Goal: Complete application form: Complete application form

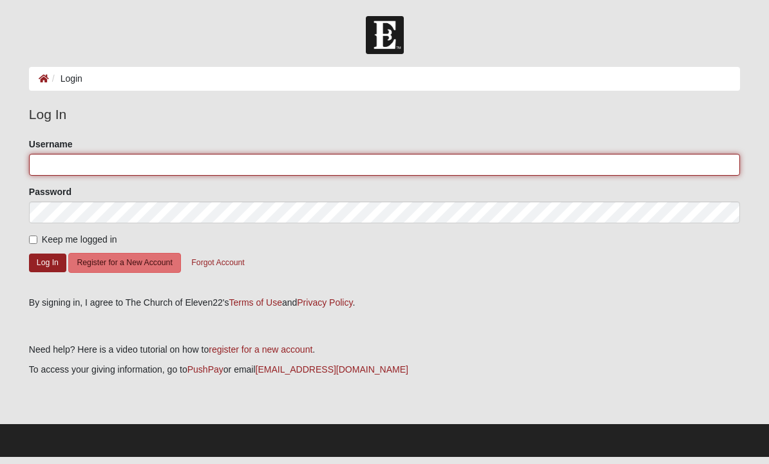
click at [78, 161] on input "Username" at bounding box center [384, 165] width 711 height 22
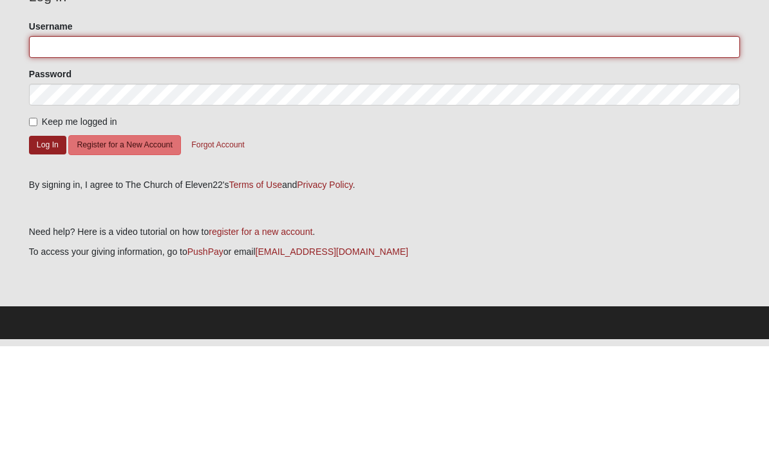
click at [94, 154] on input "Username" at bounding box center [384, 165] width 711 height 22
type input "Buhrles@icloud.com"
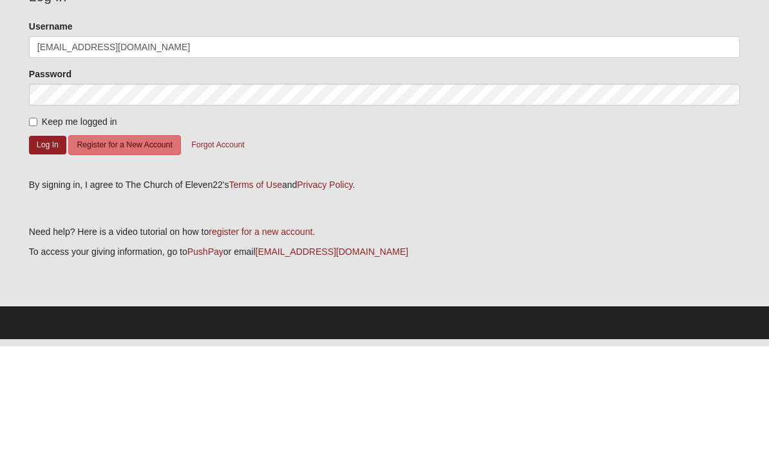
click at [36, 236] on input "Keep me logged in" at bounding box center [33, 240] width 8 height 8
checkbox input "true"
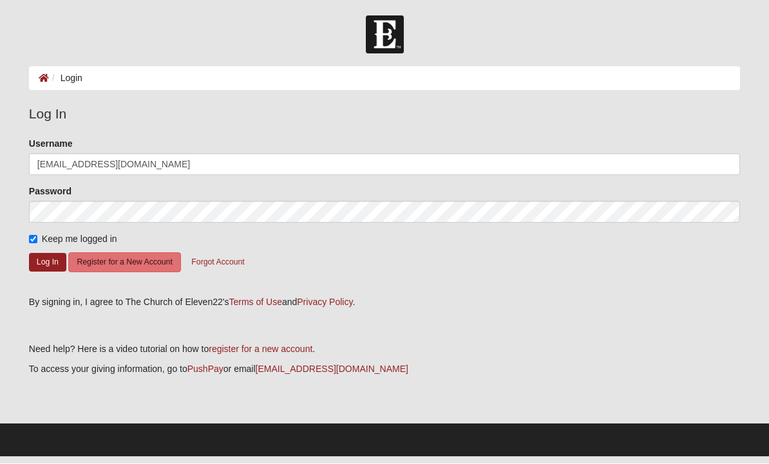
click at [52, 260] on button "Log In" at bounding box center [47, 263] width 37 height 19
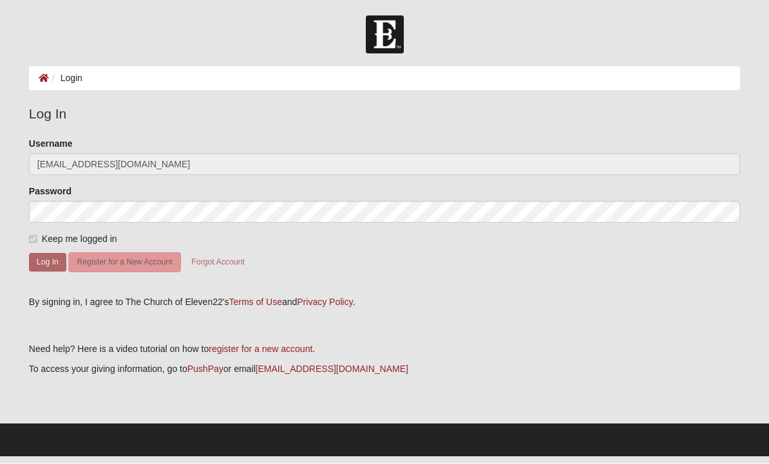
scroll to position [1, 0]
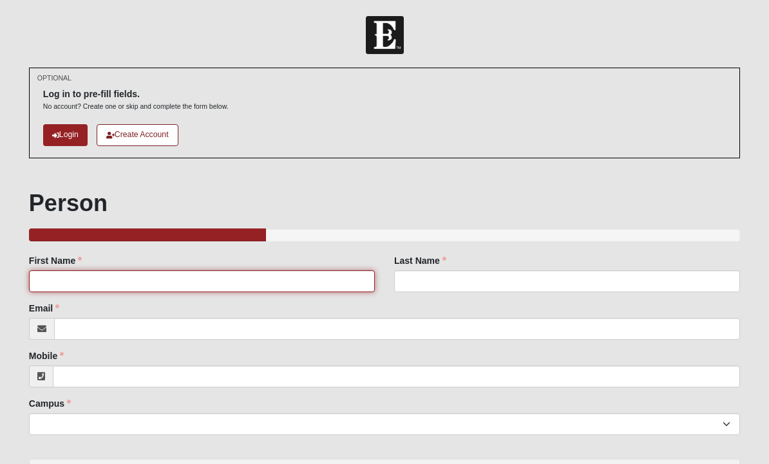
click at [160, 276] on input "First Name" at bounding box center [202, 282] width 346 height 22
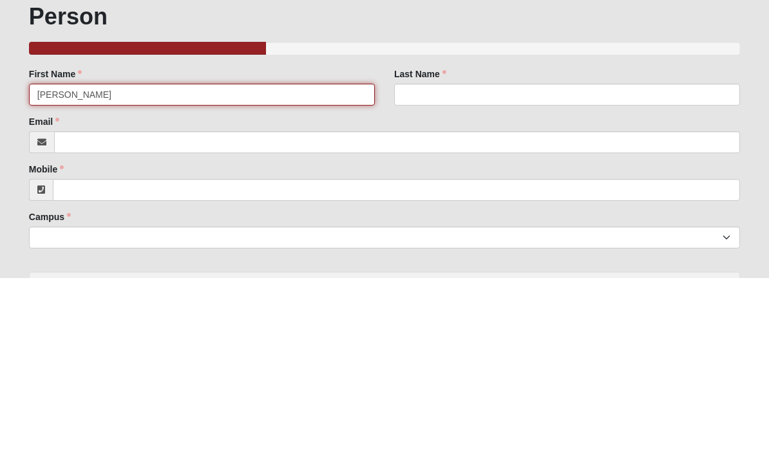
type input "[PERSON_NAME]"
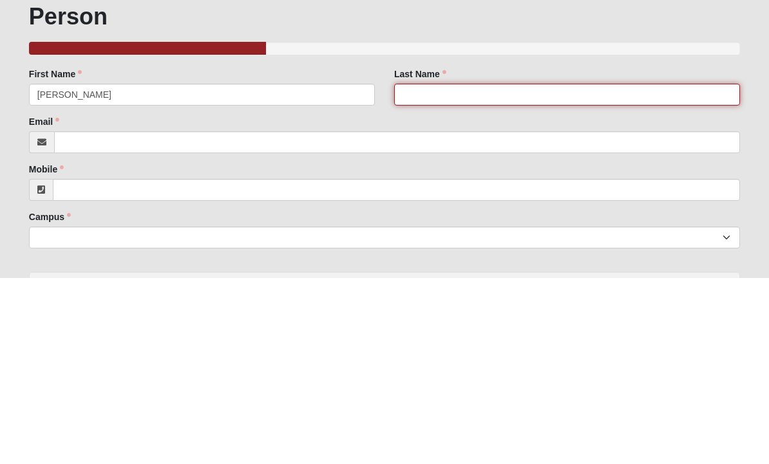
click at [462, 271] on input "Last Name" at bounding box center [567, 282] width 346 height 22
type input "[PERSON_NAME]"
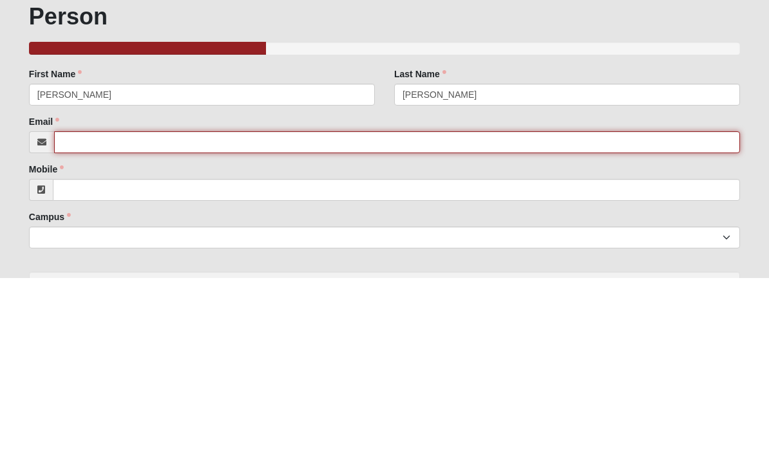
click at [92, 318] on input "Email" at bounding box center [397, 329] width 686 height 22
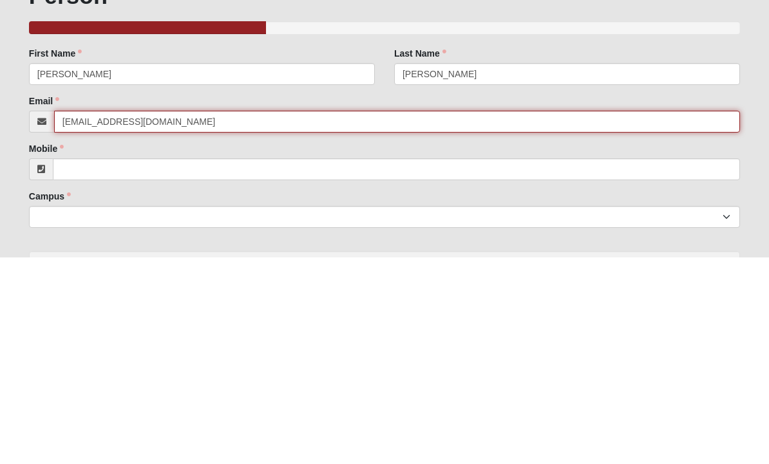
type input "[EMAIL_ADDRESS][DOMAIN_NAME]"
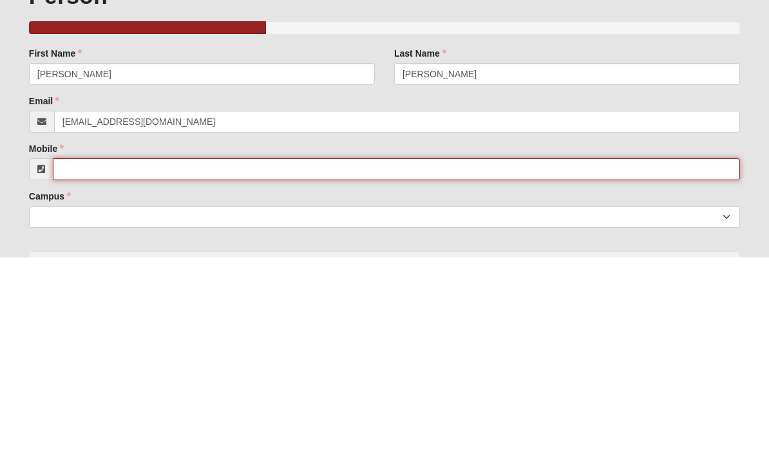
click at [106, 366] on input "Mobile" at bounding box center [396, 377] width 687 height 22
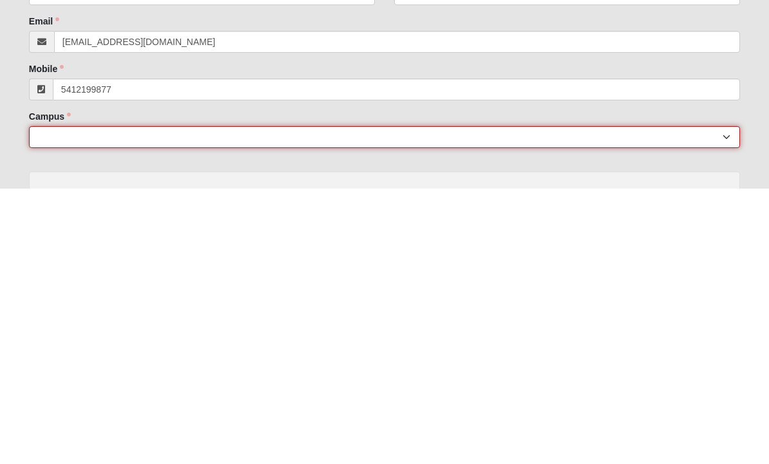
click at [401, 402] on select "Arlington Baymeadows College Park Orlando (Coming Soon) Eleven22 Online Fleming…" at bounding box center [384, 413] width 711 height 22
type input "[PHONE_NUMBER]"
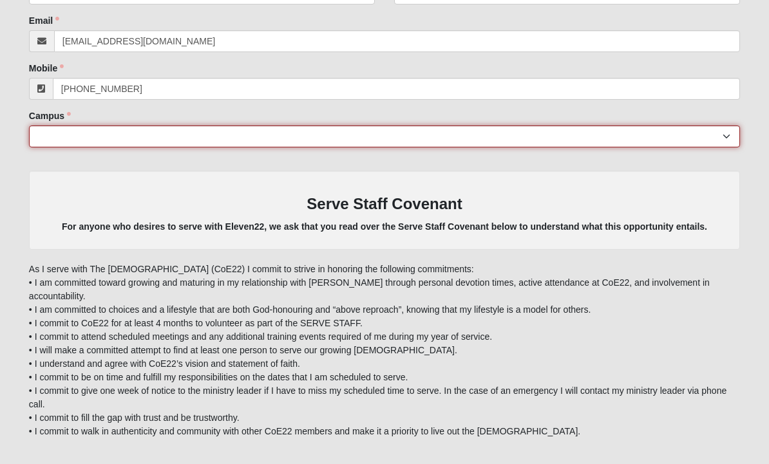
select select "17"
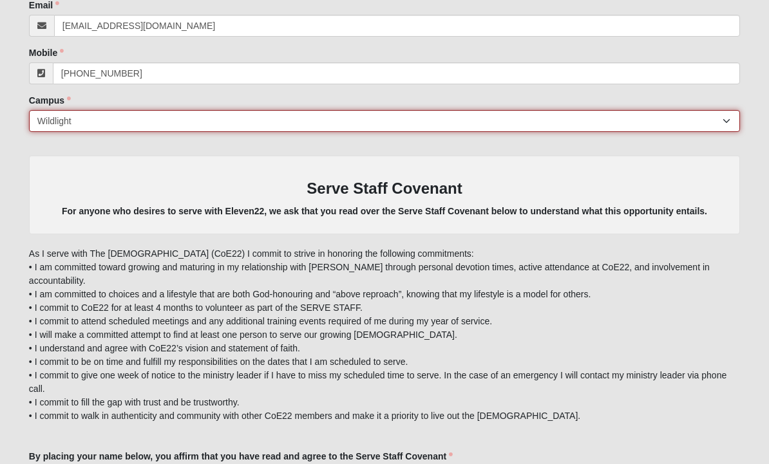
scroll to position [345, 0]
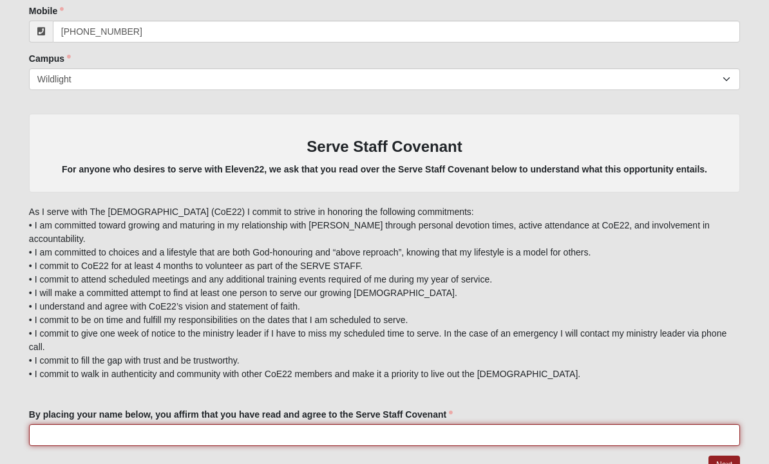
click at [112, 425] on input "By placing your name below, you affirm that you have read and agree to the Serv…" at bounding box center [384, 436] width 711 height 22
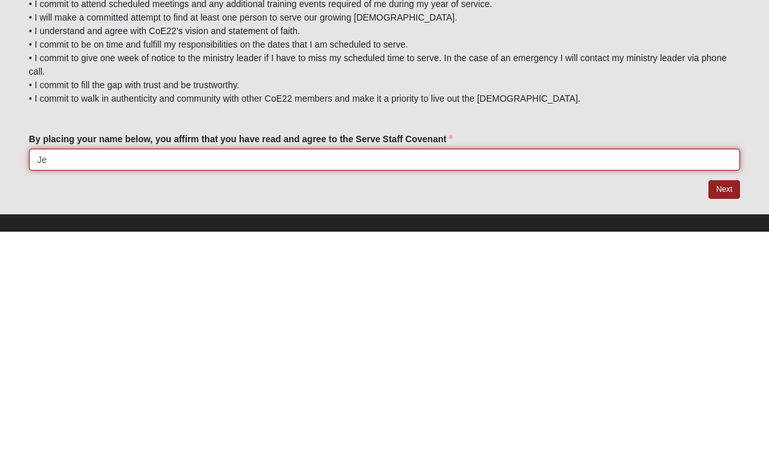
scroll to position [388, 0]
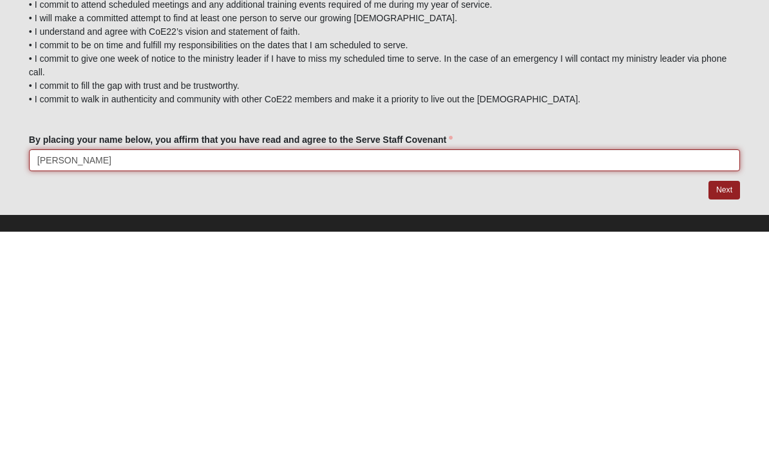
type input "[PERSON_NAME]"
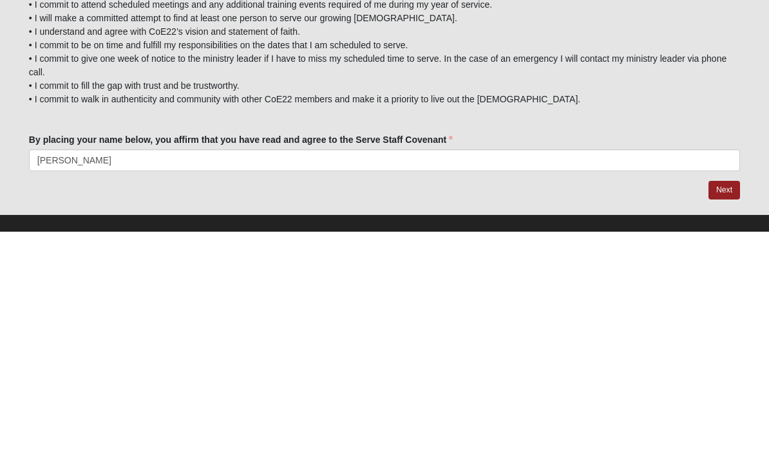
click at [724, 414] on link "Next" at bounding box center [725, 423] width 32 height 19
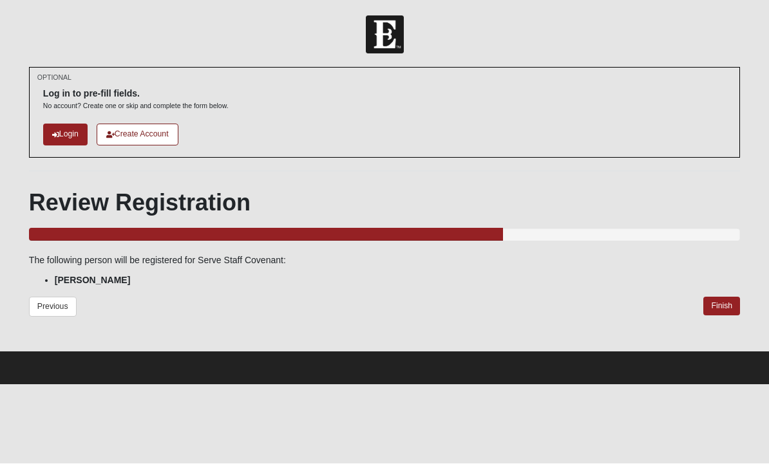
click at [728, 300] on link "Finish" at bounding box center [722, 307] width 37 height 19
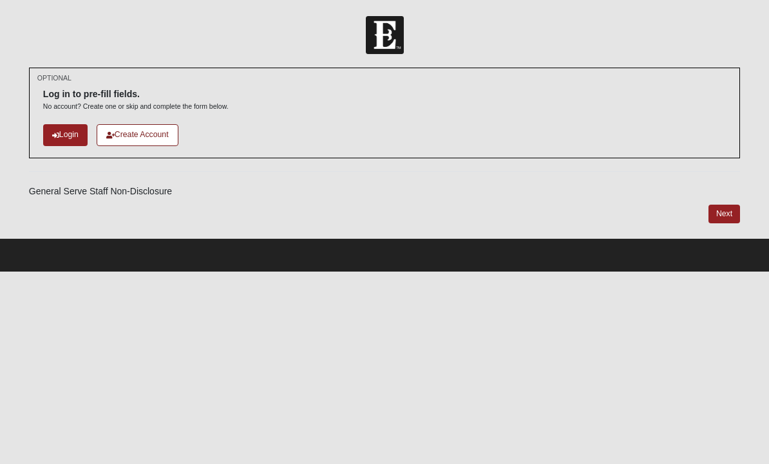
click at [723, 214] on link "Next" at bounding box center [725, 214] width 32 height 19
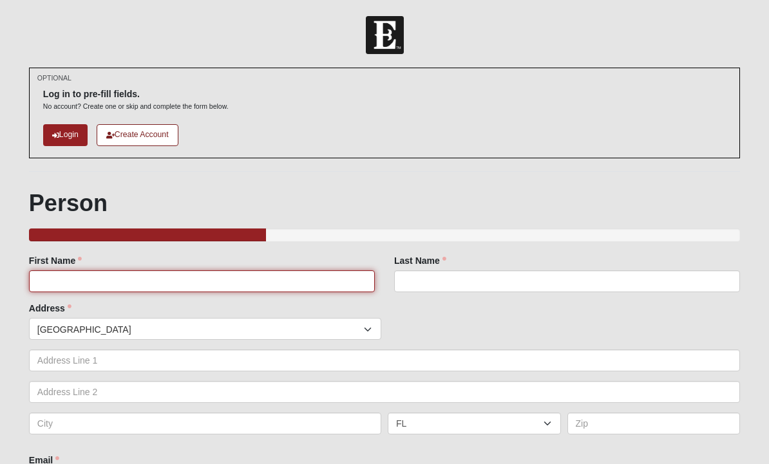
click at [127, 287] on input "First Name" at bounding box center [202, 282] width 346 height 22
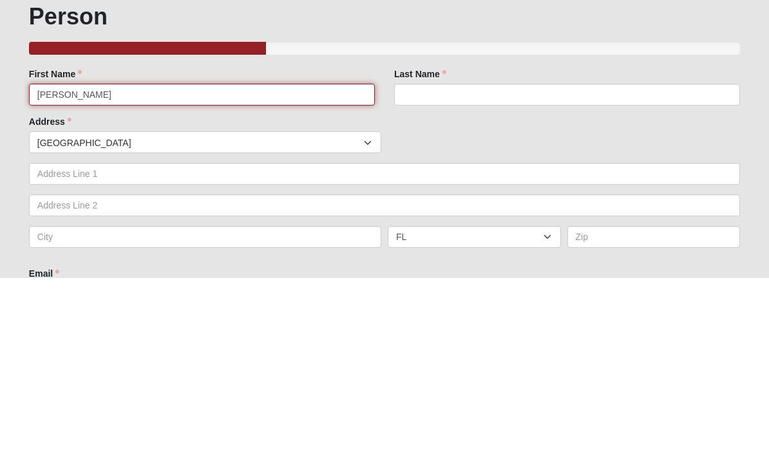
type input "[PERSON_NAME]"
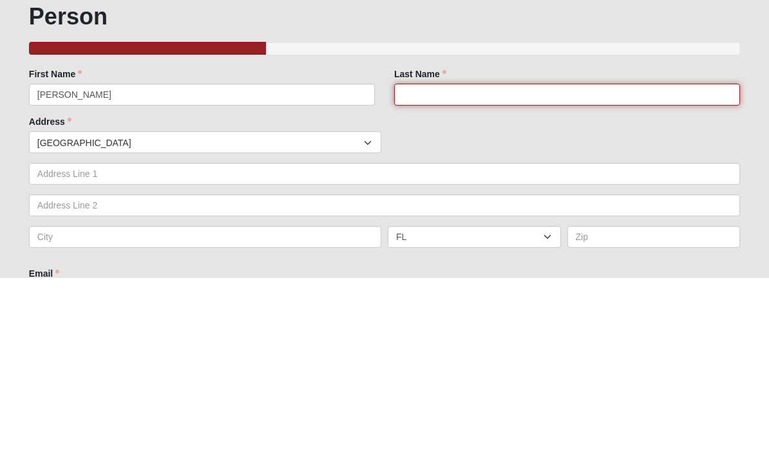
click at [432, 271] on input "Last Name" at bounding box center [567, 282] width 346 height 22
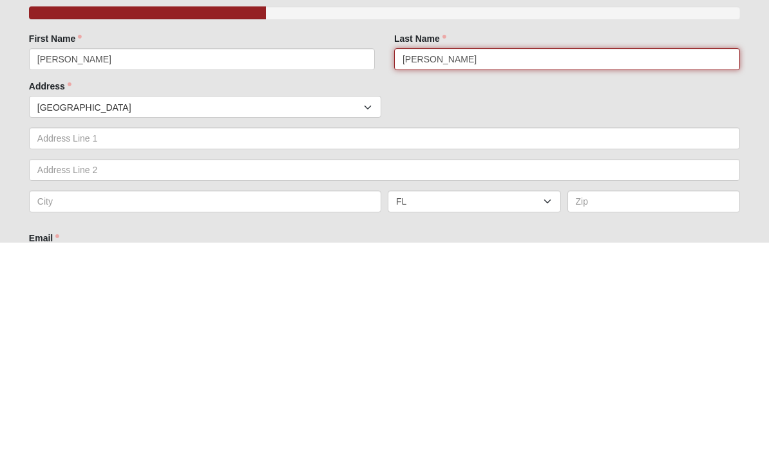
type input "[PERSON_NAME]"
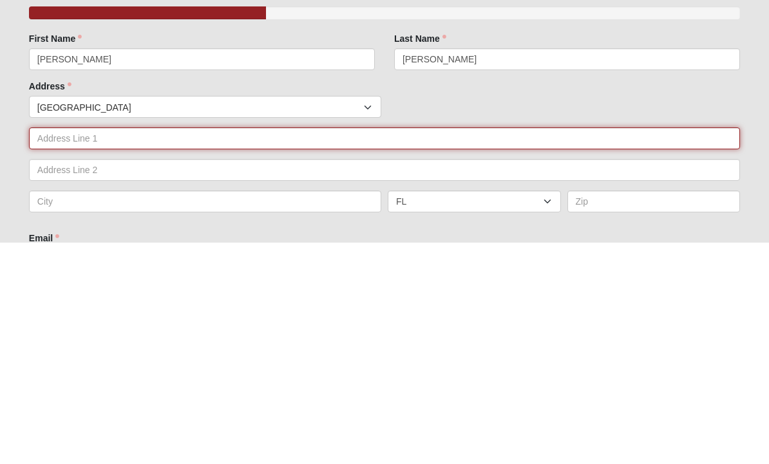
click at [135, 350] on input "text" at bounding box center [384, 361] width 711 height 22
type input "[STREET_ADDRESS]"
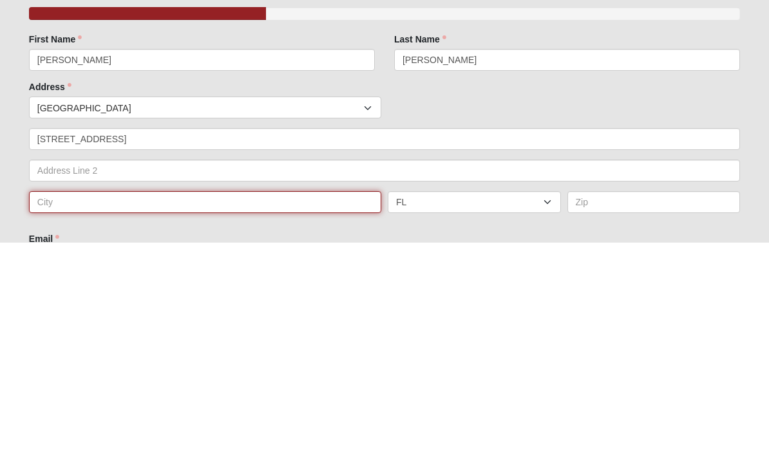
click at [90, 413] on input "text" at bounding box center [205, 424] width 352 height 22
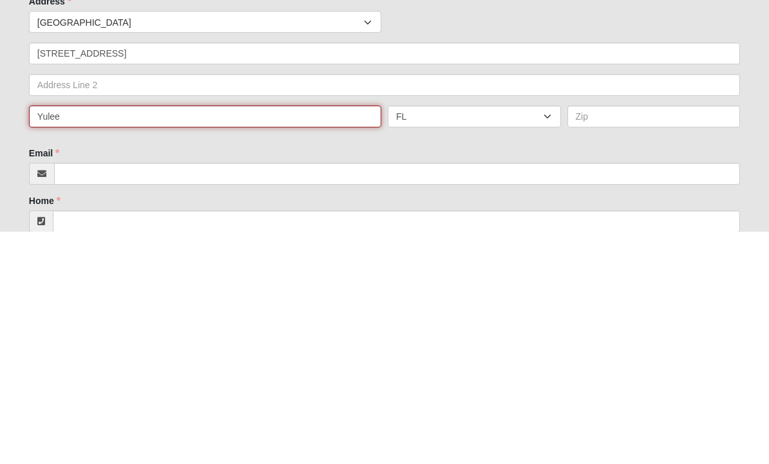
type input "Yulee"
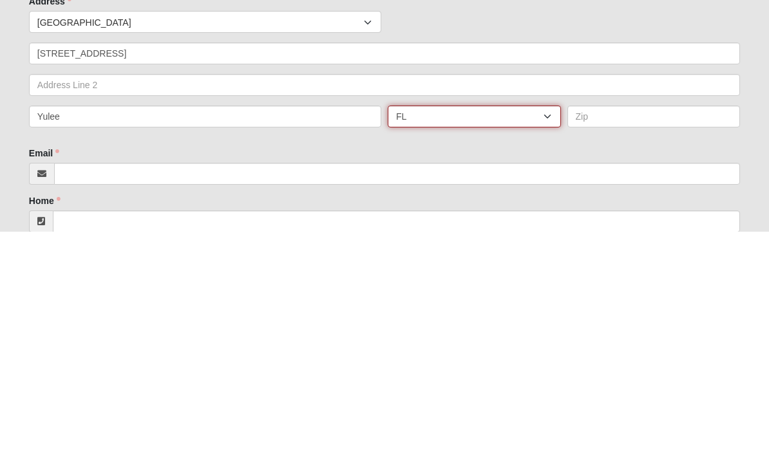
click at [422, 339] on select "AL AK AS AR AZ CA CO CT DE DC FM [GEOGRAPHIC_DATA] [GEOGRAPHIC_DATA] GU HI ID I…" at bounding box center [474, 350] width 173 height 22
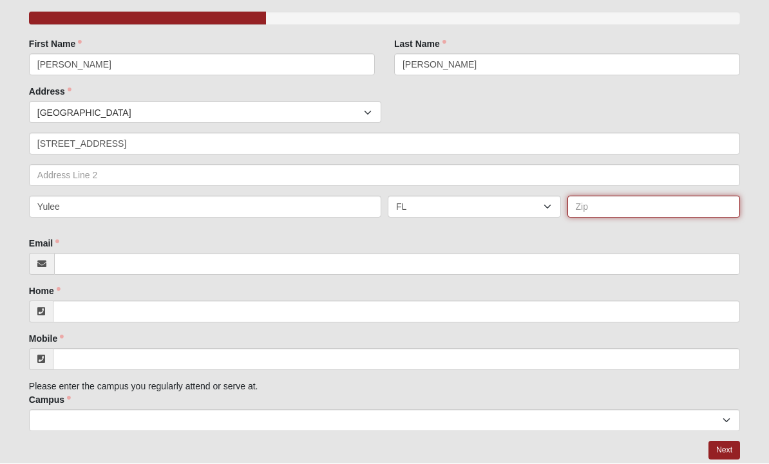
click at [655, 204] on input "text" at bounding box center [654, 207] width 173 height 22
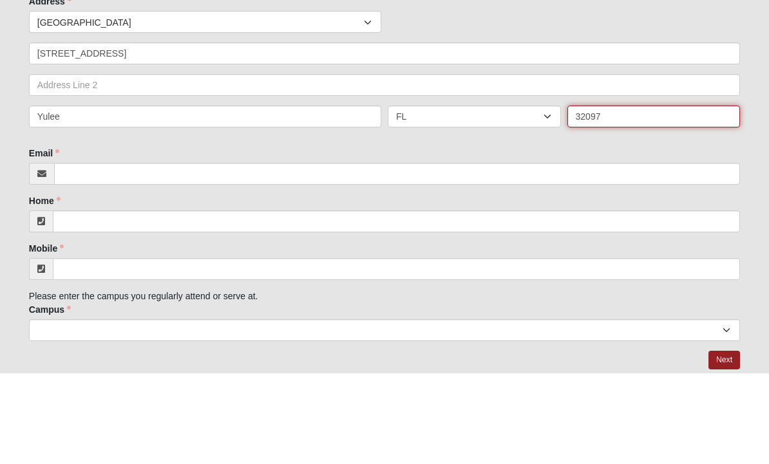
type input "32097"
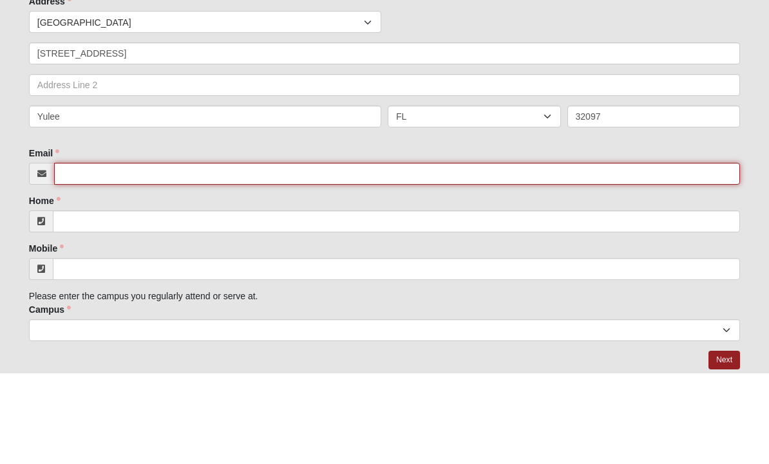
click at [107, 254] on input "Email" at bounding box center [397, 265] width 686 height 22
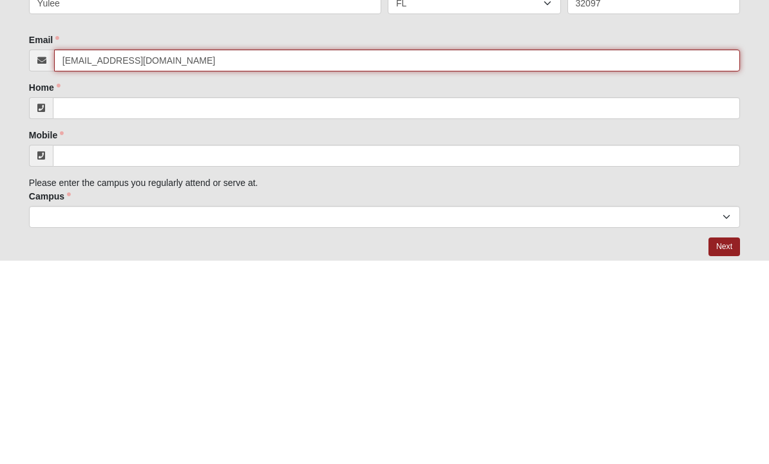
type input "[EMAIL_ADDRESS][DOMAIN_NAME]"
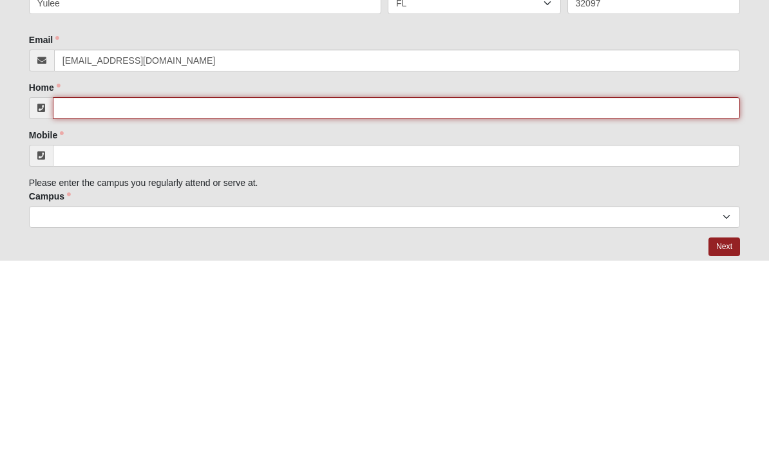
click at [202, 302] on input "Home" at bounding box center [396, 313] width 687 height 22
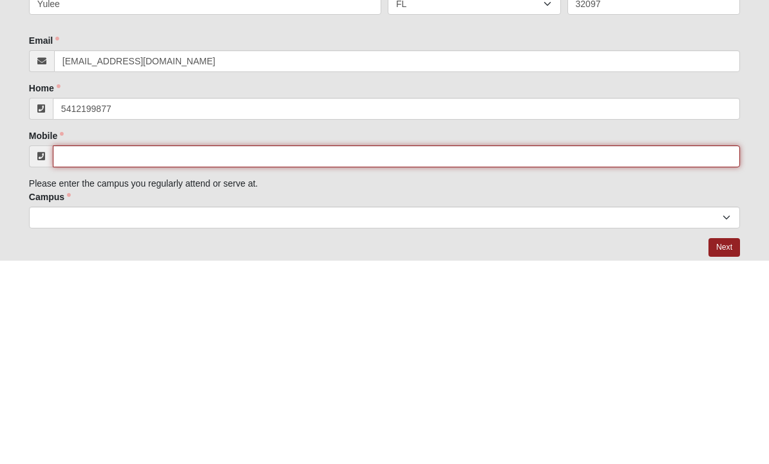
click at [84, 349] on input "Mobile" at bounding box center [396, 360] width 687 height 22
type input "[PHONE_NUMBER]"
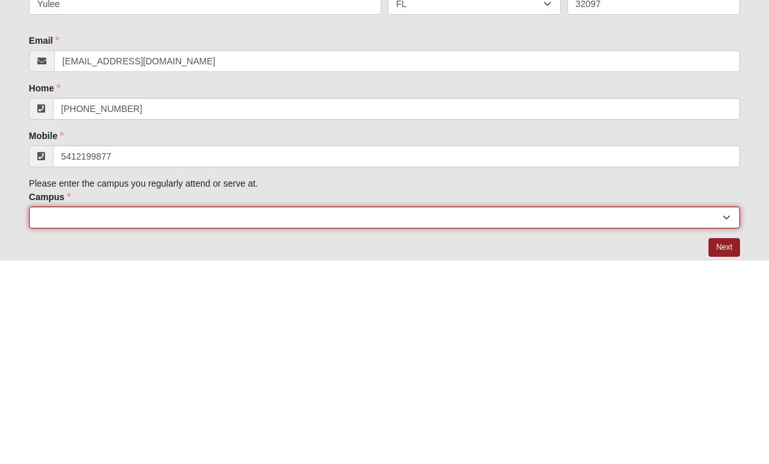
click at [95, 410] on select "[GEOGRAPHIC_DATA] [GEOGRAPHIC_DATA] (Coming Soon) Eleven22 Online [PERSON_NAME]…" at bounding box center [384, 421] width 711 height 22
type input "[PHONE_NUMBER]"
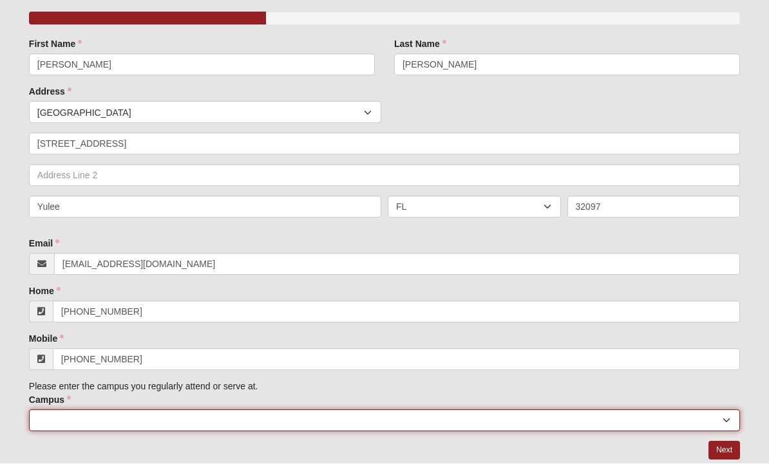
select select "17"
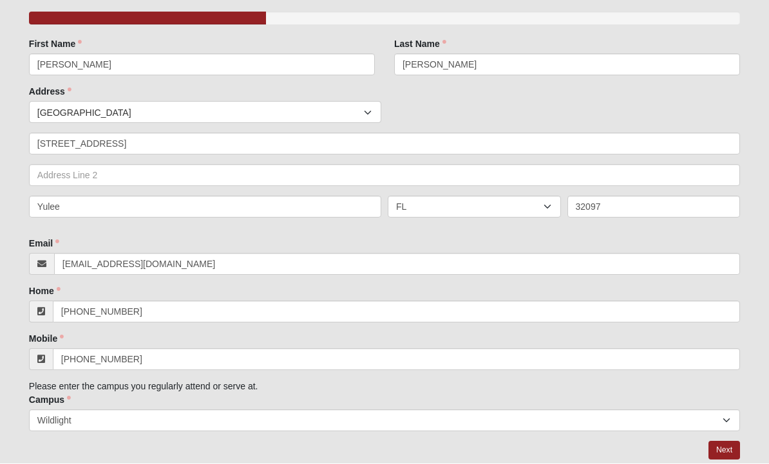
click at [728, 448] on link "Next" at bounding box center [725, 451] width 32 height 19
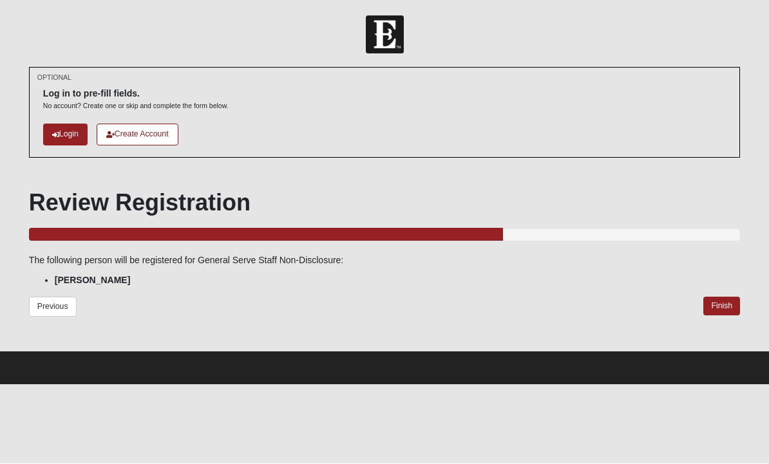
click at [725, 310] on link "Finish" at bounding box center [722, 307] width 37 height 19
